Goal: Transaction & Acquisition: Purchase product/service

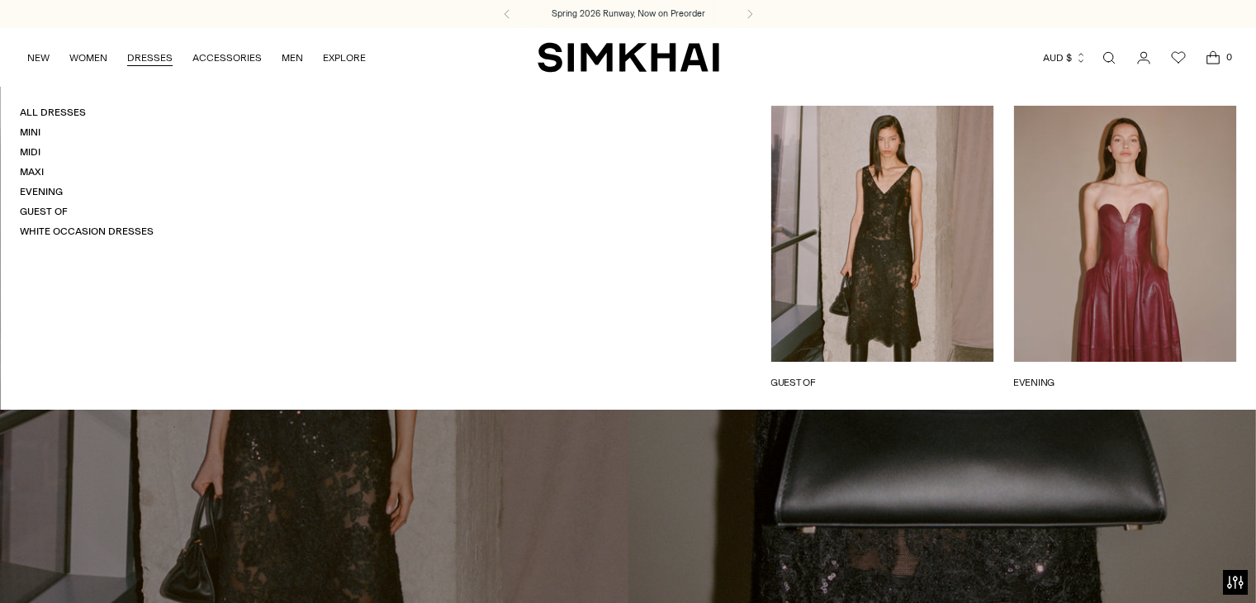
click at [156, 54] on link "DRESSES" at bounding box center [149, 58] width 45 height 36
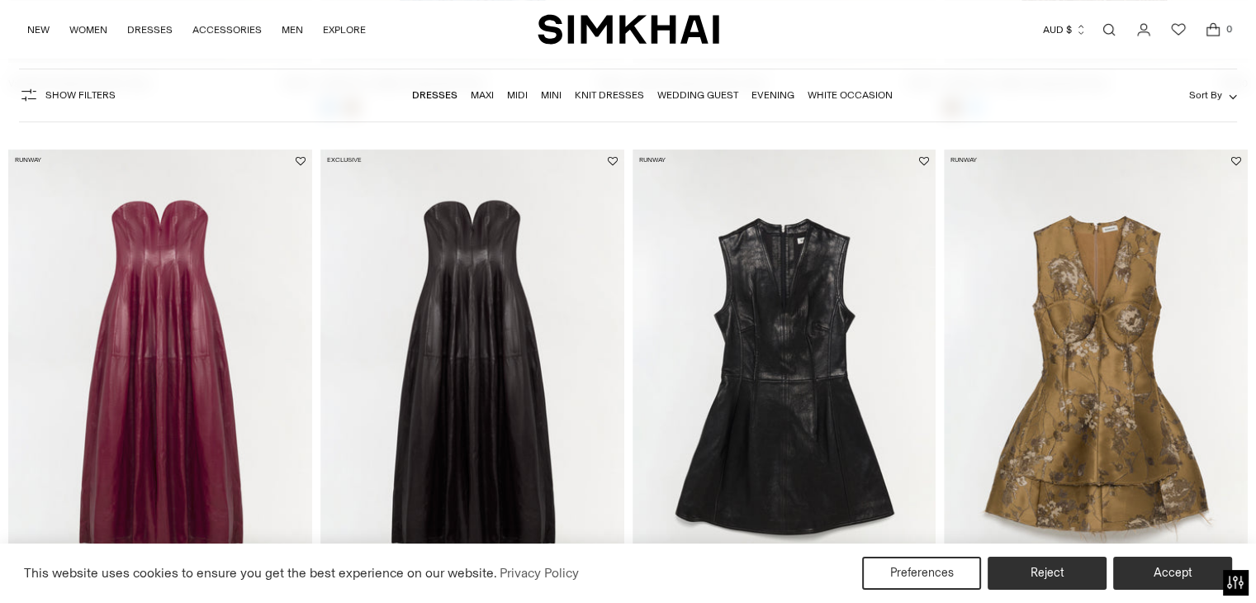
scroll to position [1172, 0]
